Goal: Task Accomplishment & Management: Use online tool/utility

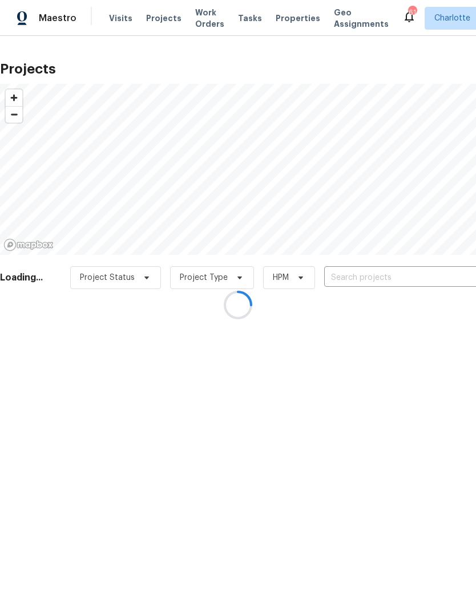
click at [418, 275] on input "text" at bounding box center [389, 278] width 131 height 18
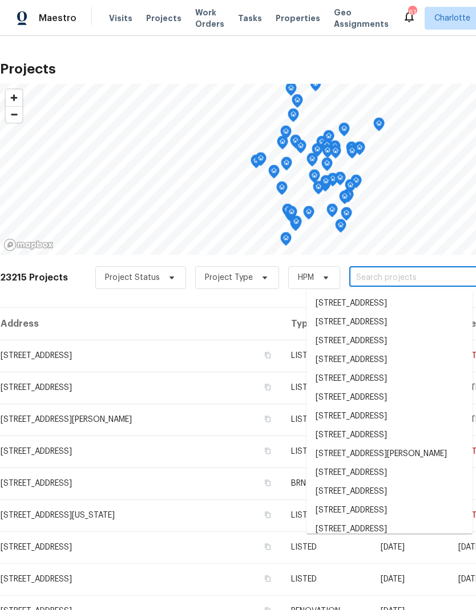
click at [417, 282] on input "text" at bounding box center [414, 278] width 131 height 18
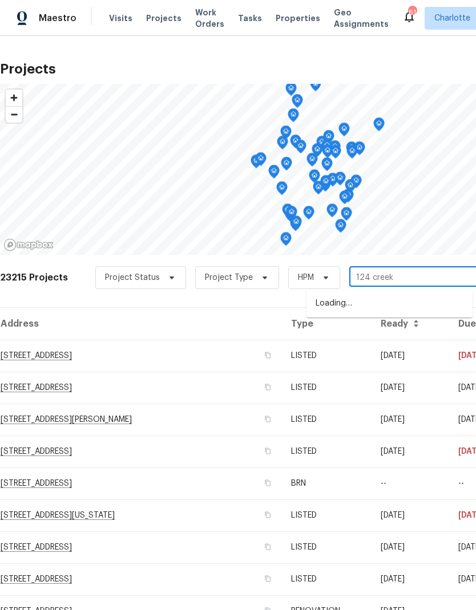
type input "124 creek"
click at [423, 307] on li "[STREET_ADDRESS]" at bounding box center [389, 303] width 166 height 19
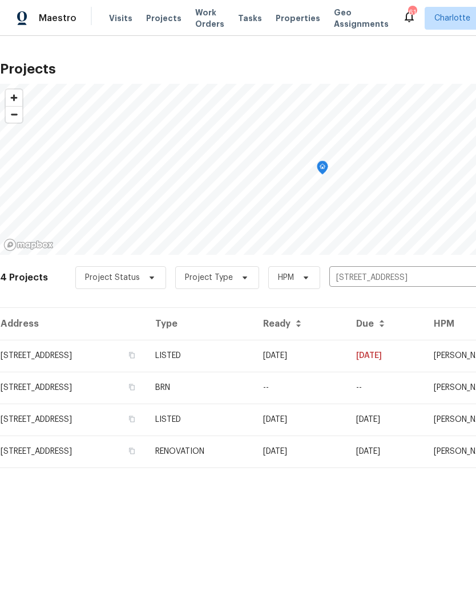
click at [27, 359] on td "[STREET_ADDRESS]" at bounding box center [73, 356] width 146 height 32
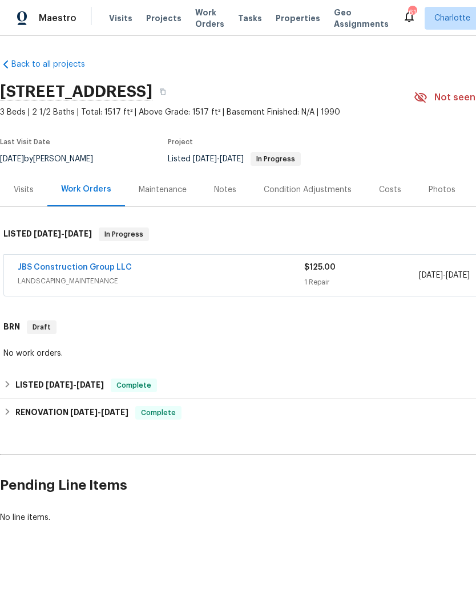
click at [39, 270] on link "JBS Construction Group LLC" at bounding box center [75, 267] width 114 height 8
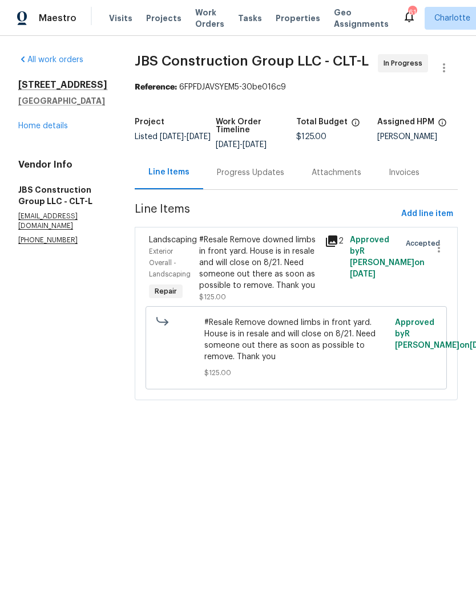
click at [272, 179] on div "Progress Updates" at bounding box center [250, 172] width 67 height 11
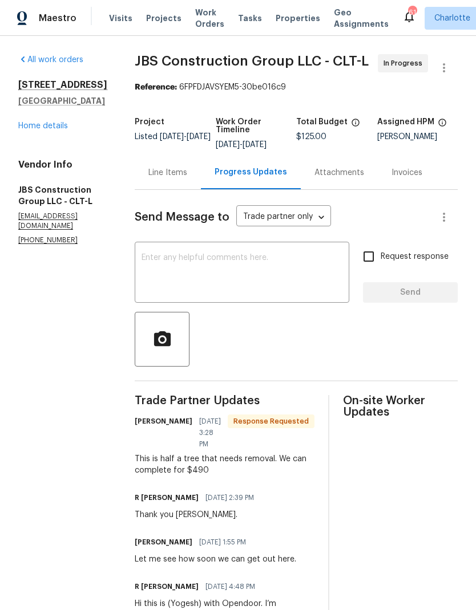
click at [218, 273] on textarea at bounding box center [241, 274] width 201 height 40
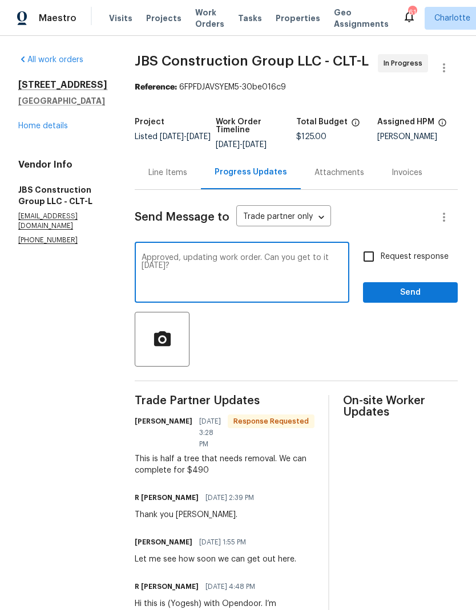
type textarea "Approved, updating work order. Can you get to it on Friday?"
click at [376, 269] on input "Request response" at bounding box center [368, 257] width 24 height 24
checkbox input "true"
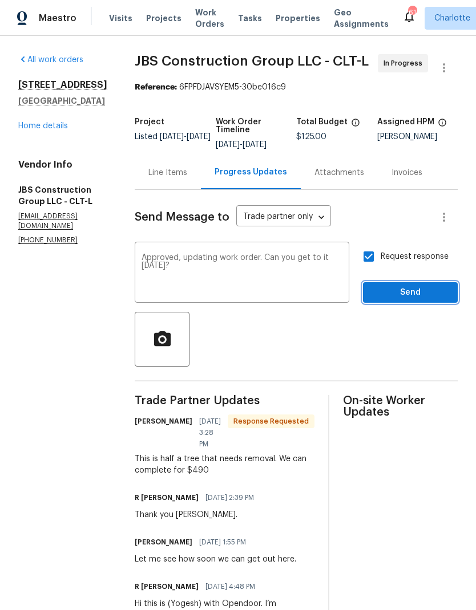
click at [426, 300] on span "Send" at bounding box center [410, 293] width 76 height 14
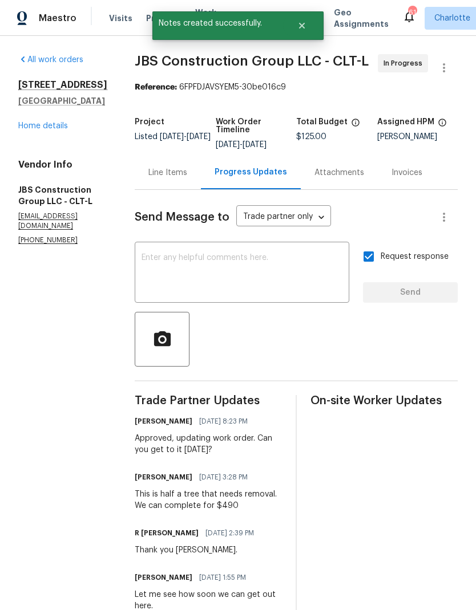
click at [185, 179] on div "Line Items" at bounding box center [167, 172] width 39 height 11
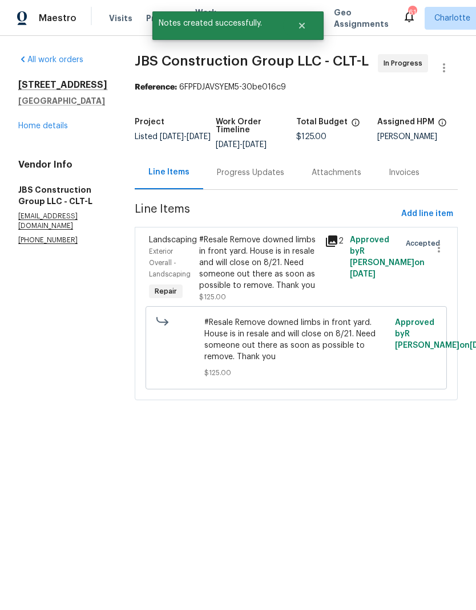
click at [196, 295] on div "Landscaping Exterior Overall - Landscaping Repair" at bounding box center [170, 268] width 50 height 75
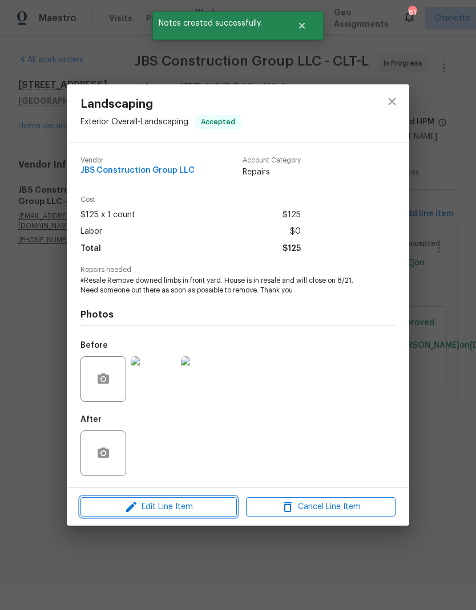
click at [125, 516] on button "Edit Line Item" at bounding box center [158, 507] width 156 height 20
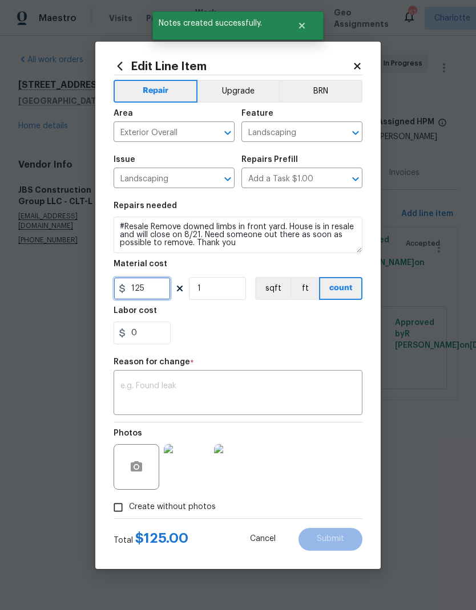
click at [144, 296] on input "125" at bounding box center [141, 288] width 57 height 23
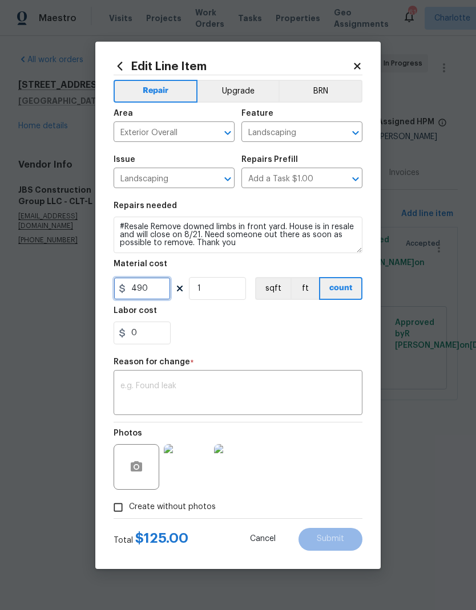
type input "490"
click at [333, 388] on textarea at bounding box center [237, 394] width 235 height 24
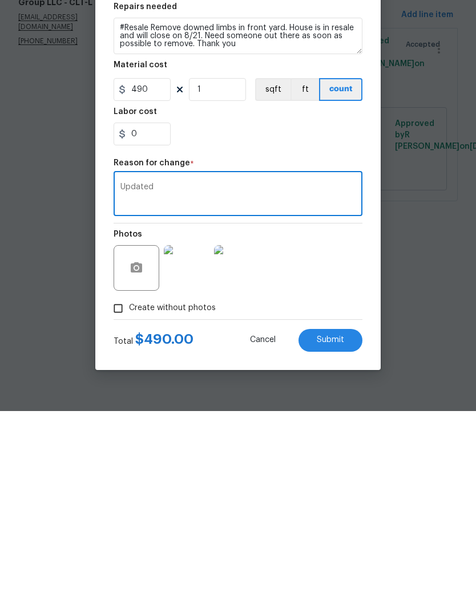
type textarea "Updated"
click at [339, 423] on div "Photos" at bounding box center [237, 460] width 249 height 74
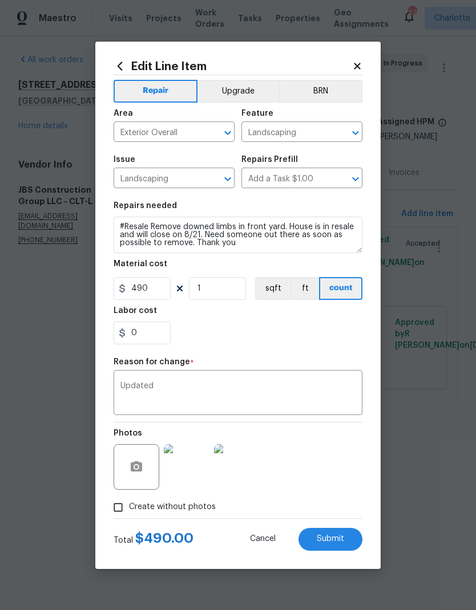
click at [343, 541] on span "Submit" at bounding box center [330, 539] width 27 height 9
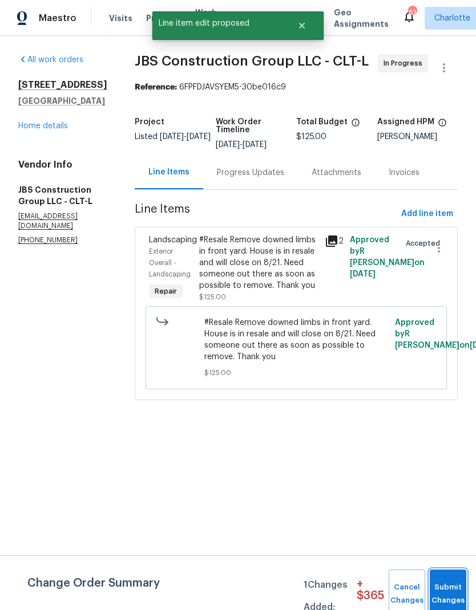
click at [444, 589] on button "Submit Changes" at bounding box center [447, 594] width 37 height 49
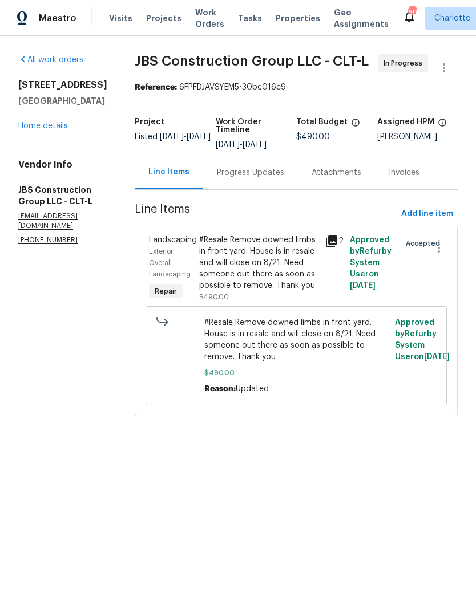
click at [29, 129] on link "Home details" at bounding box center [43, 126] width 50 height 8
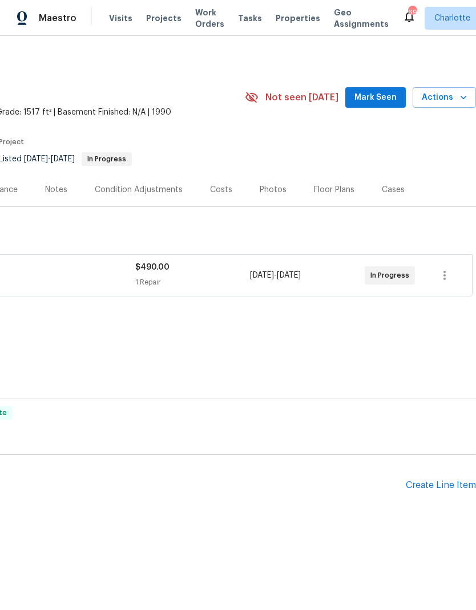
scroll to position [0, 169]
